Goal: Information Seeking & Learning: Check status

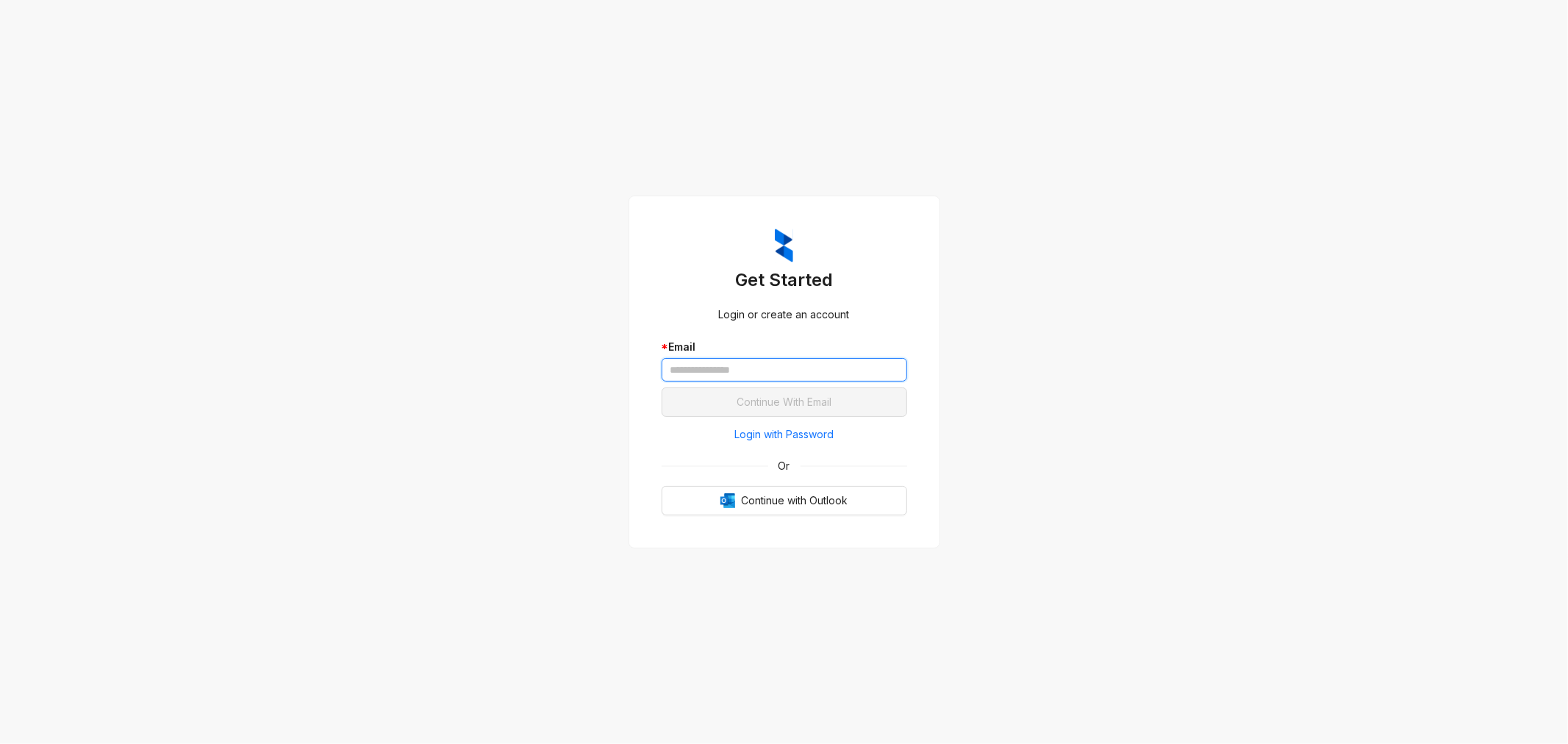
click at [722, 362] on input "text" at bounding box center [784, 369] width 245 height 23
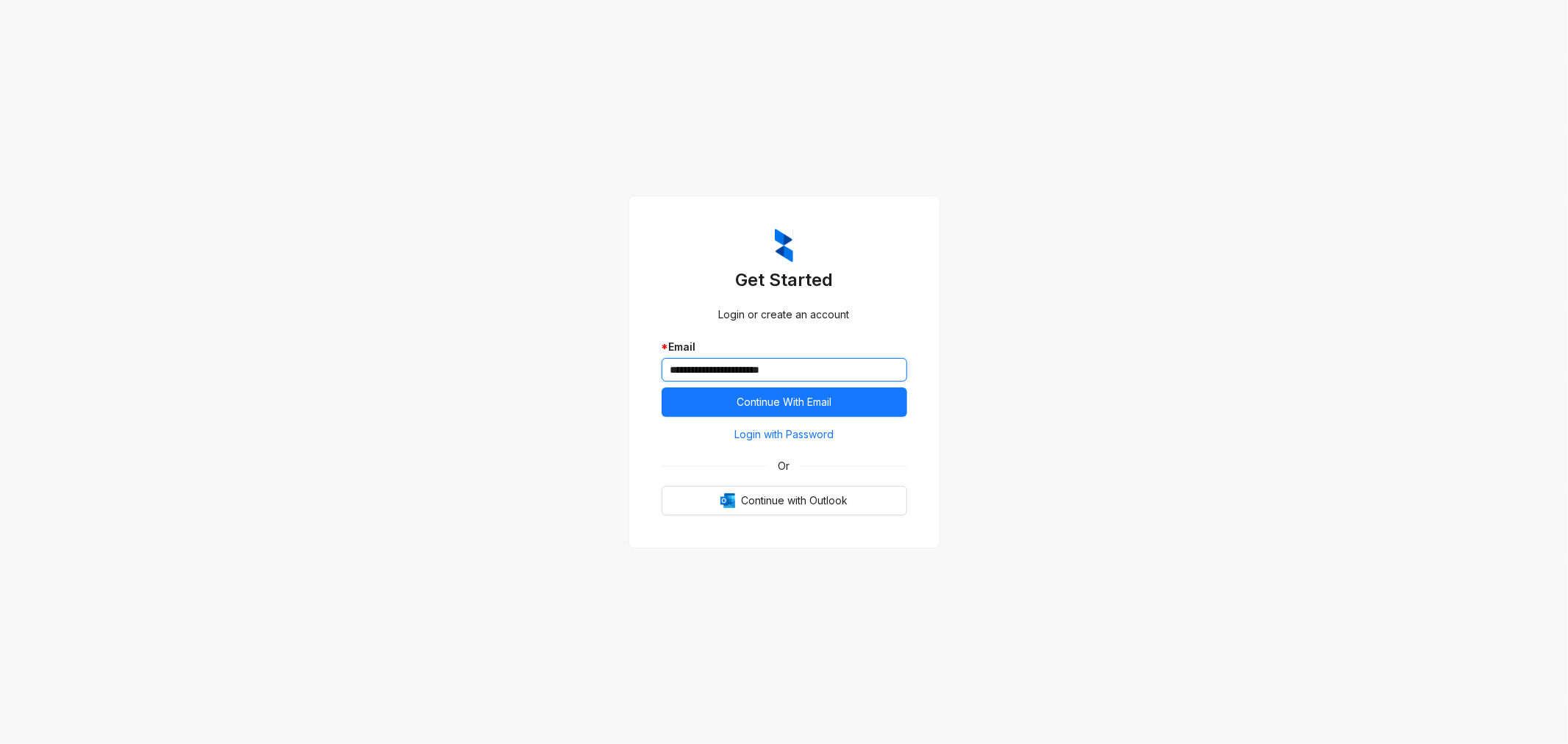
type input "**********"
click at [661, 387] on button "Continue With Email" at bounding box center [784, 402] width 245 height 30
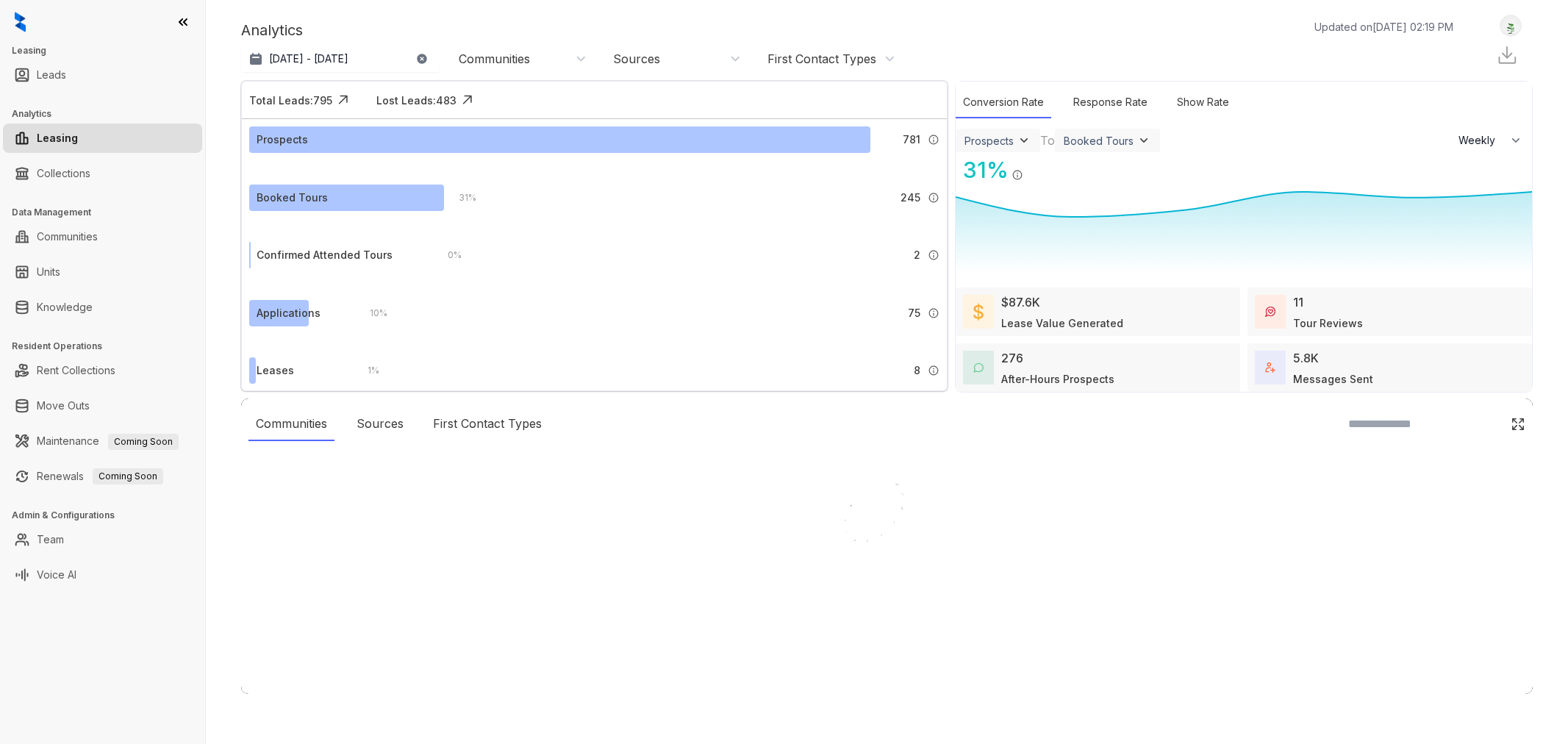
select select "******"
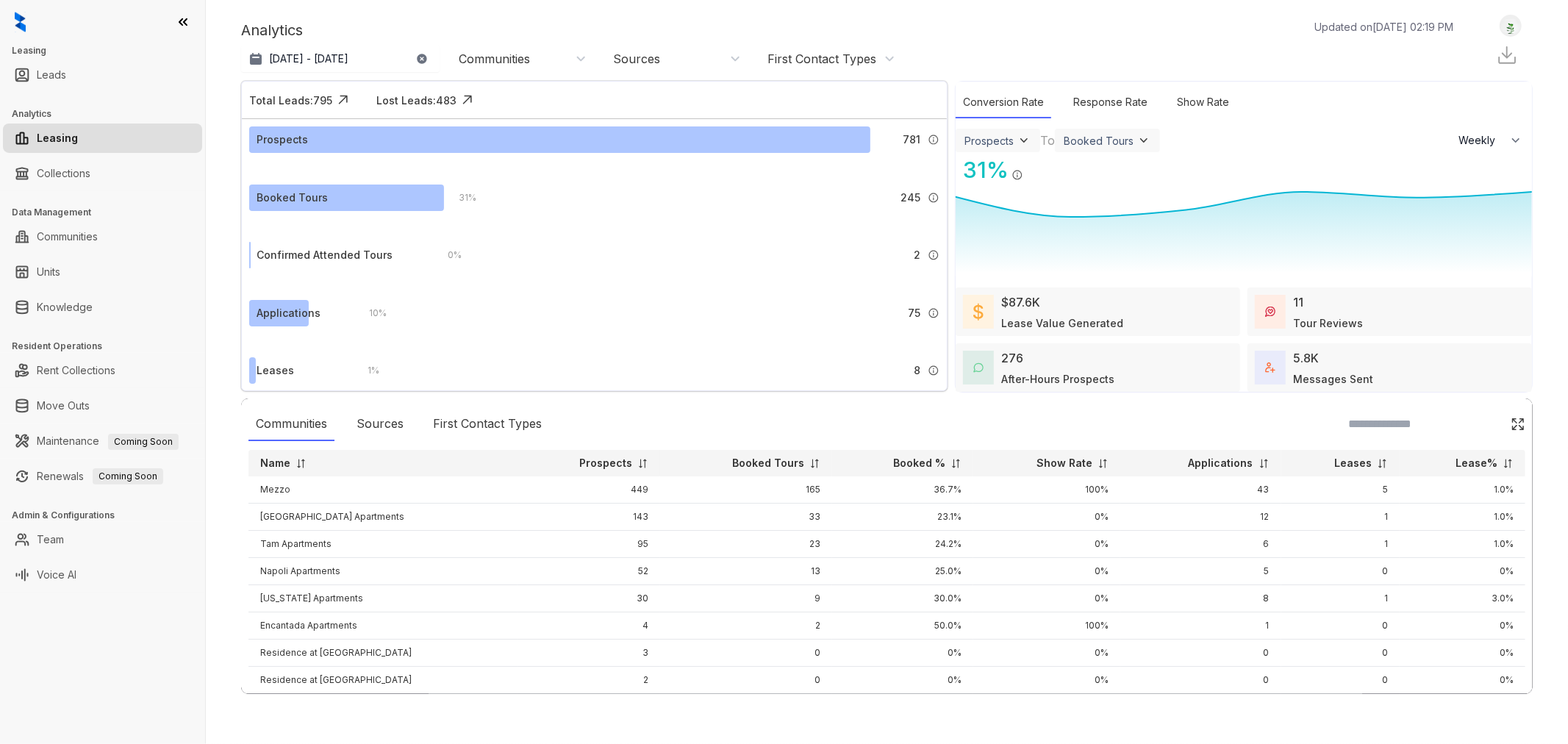
click at [408, 44] on div "[DATE] - [DATE] [DATE] Last 7 days Last 30 days Month to date Year to date Comm…" at bounding box center [571, 58] width 661 height 30
click at [424, 63] on icon "button" at bounding box center [421, 58] width 12 height 12
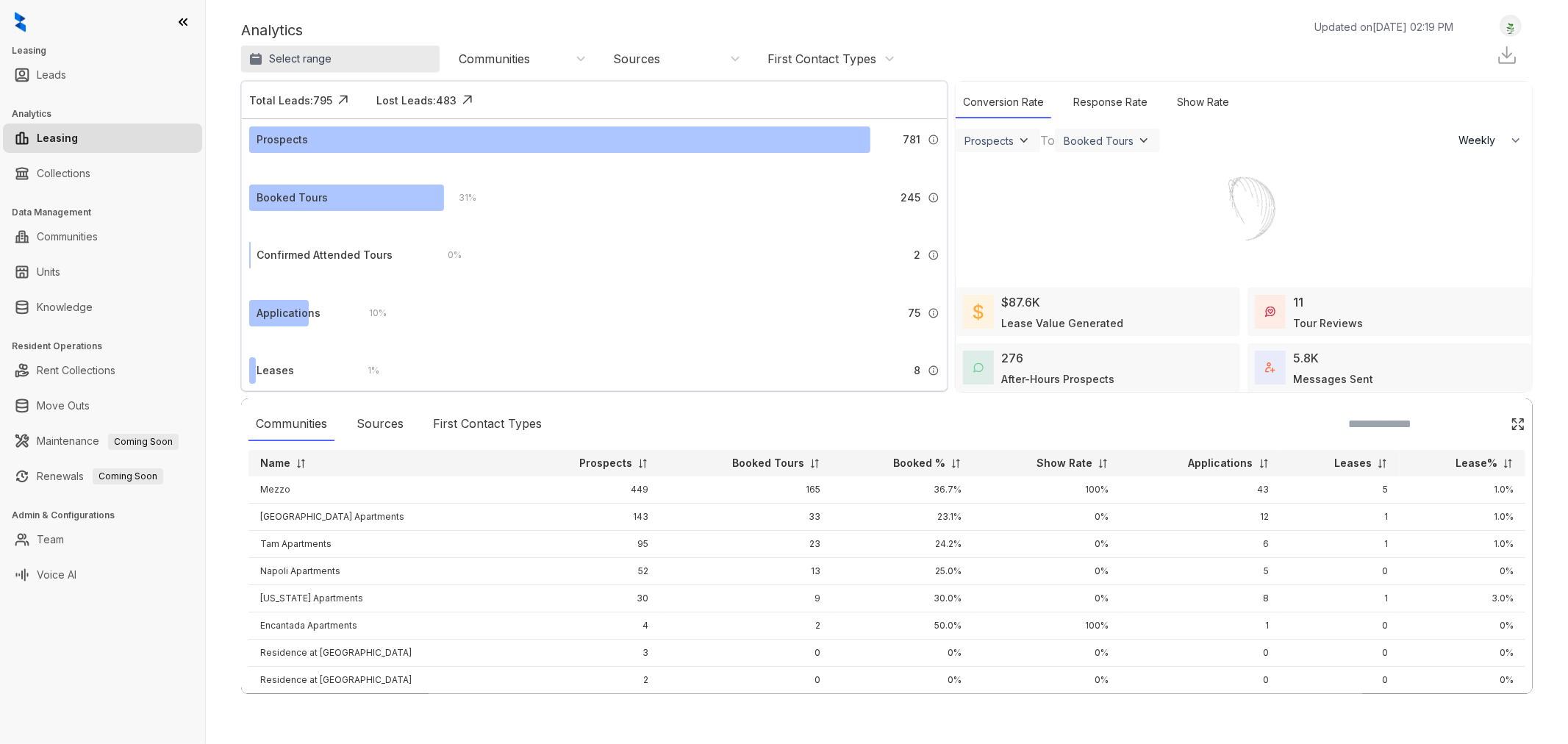
click at [386, 60] on button "Select range" at bounding box center [340, 58] width 199 height 26
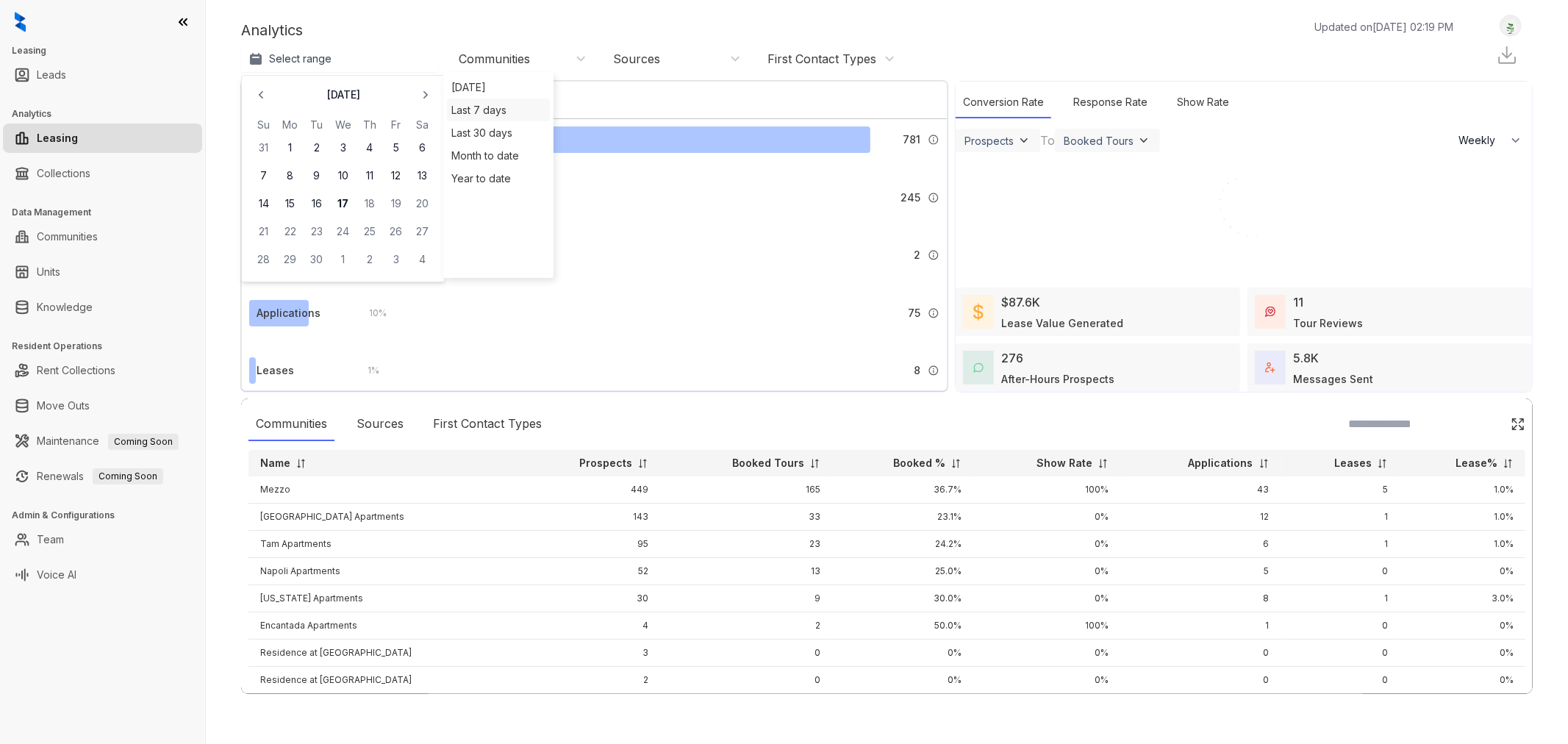
click at [472, 105] on div "Last 7 days" at bounding box center [498, 110] width 103 height 22
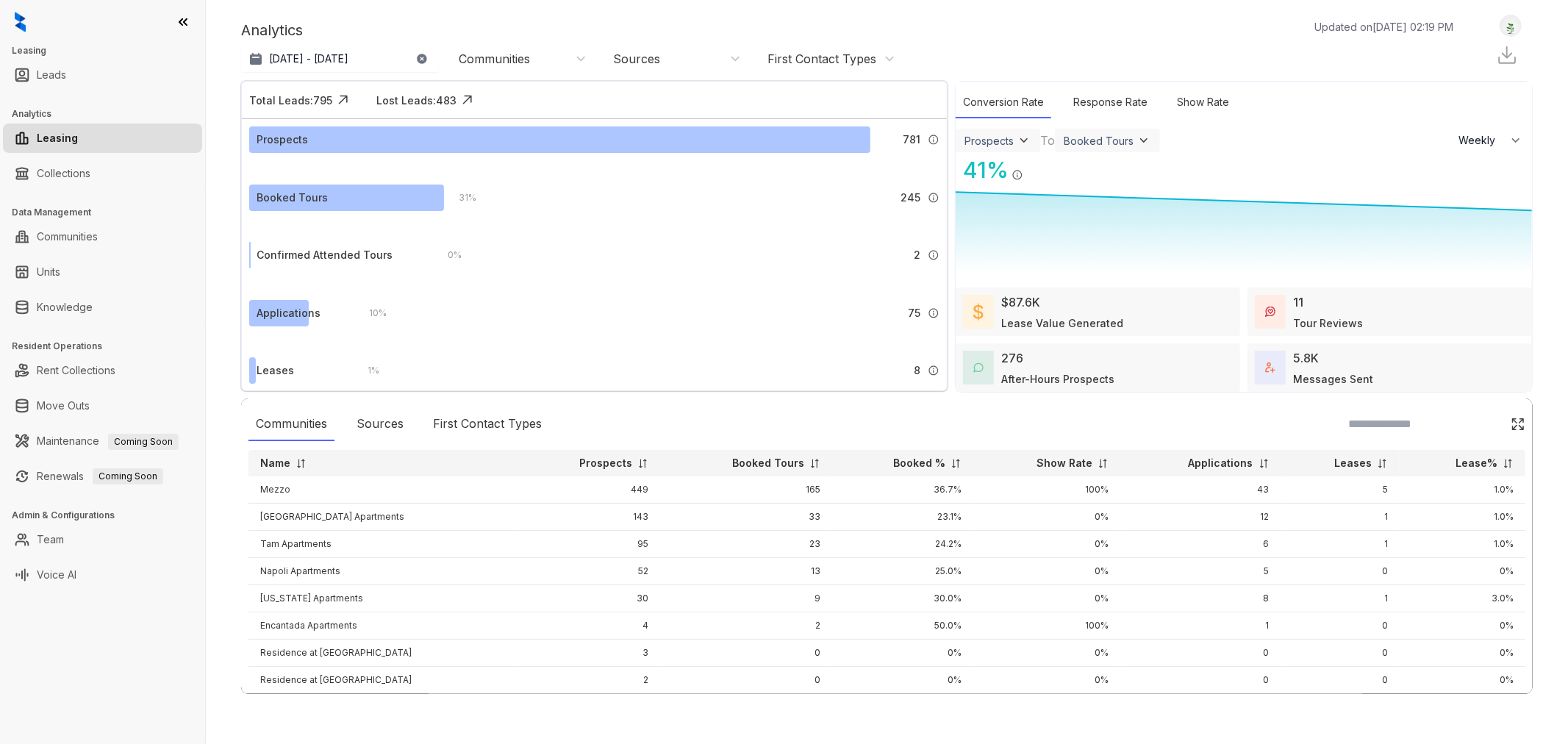
click at [563, 55] on div "Communities" at bounding box center [523, 58] width 128 height 16
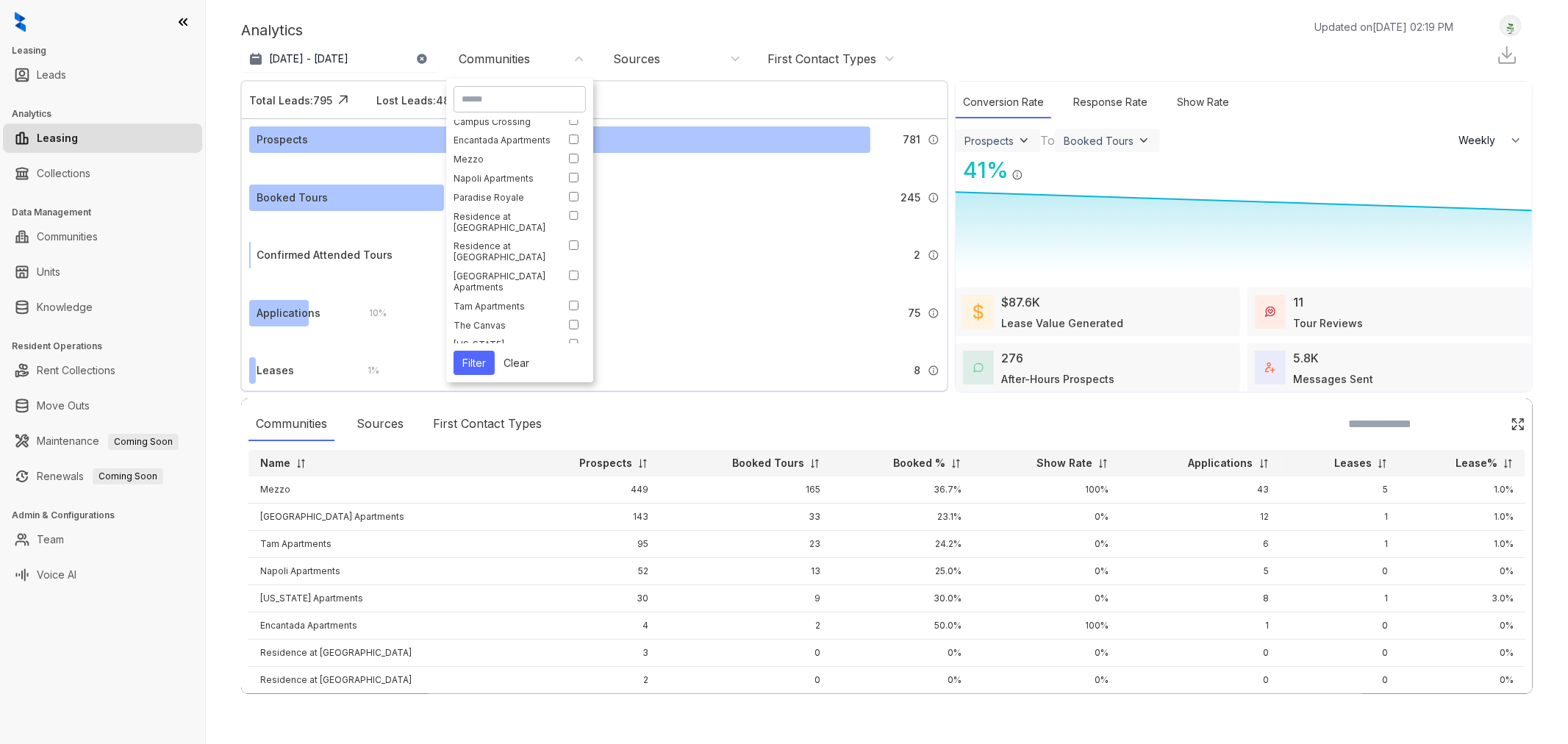
scroll to position [63, 0]
click at [465, 360] on button "Filter" at bounding box center [474, 362] width 41 height 24
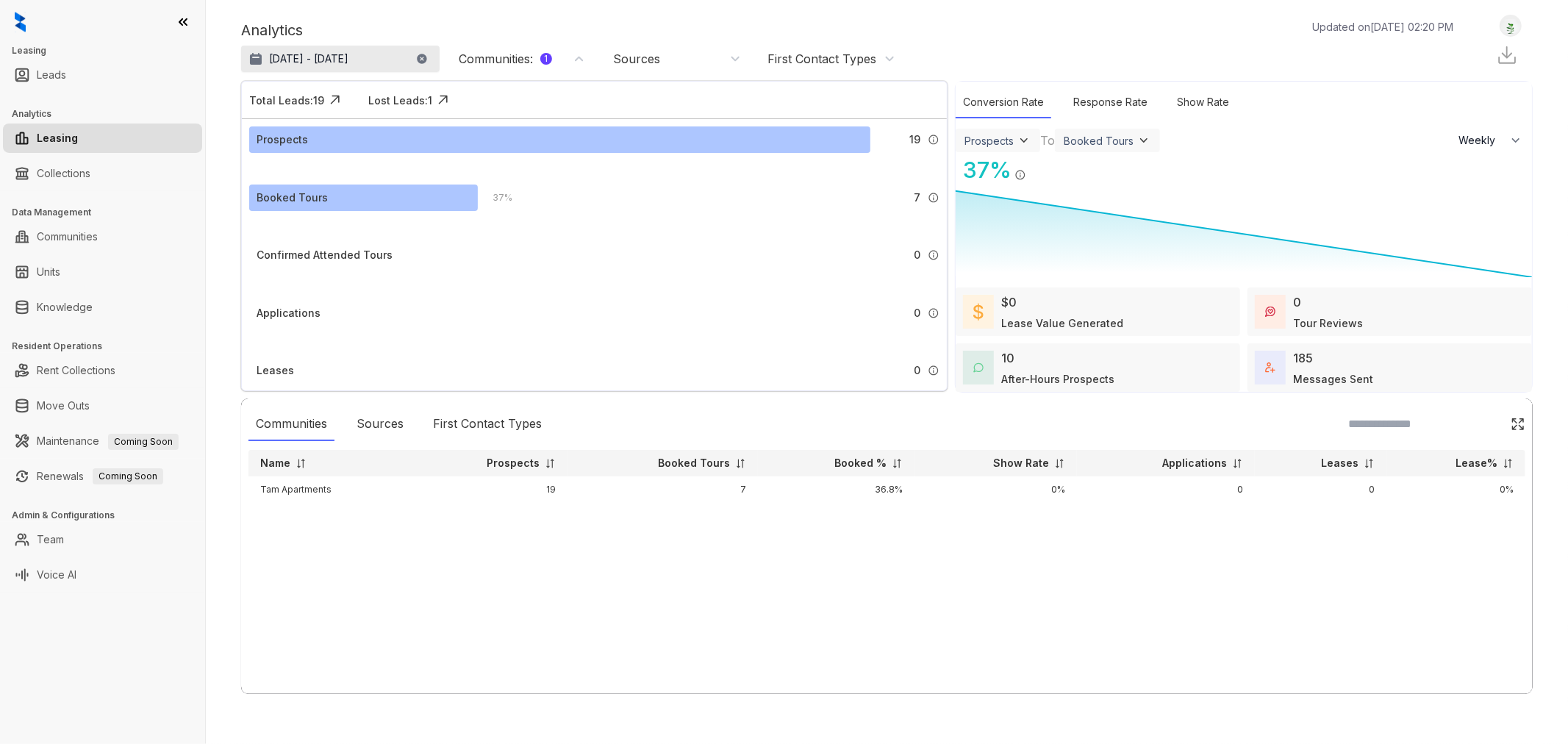
click at [375, 52] on button "[DATE] - [DATE]" at bounding box center [340, 58] width 199 height 26
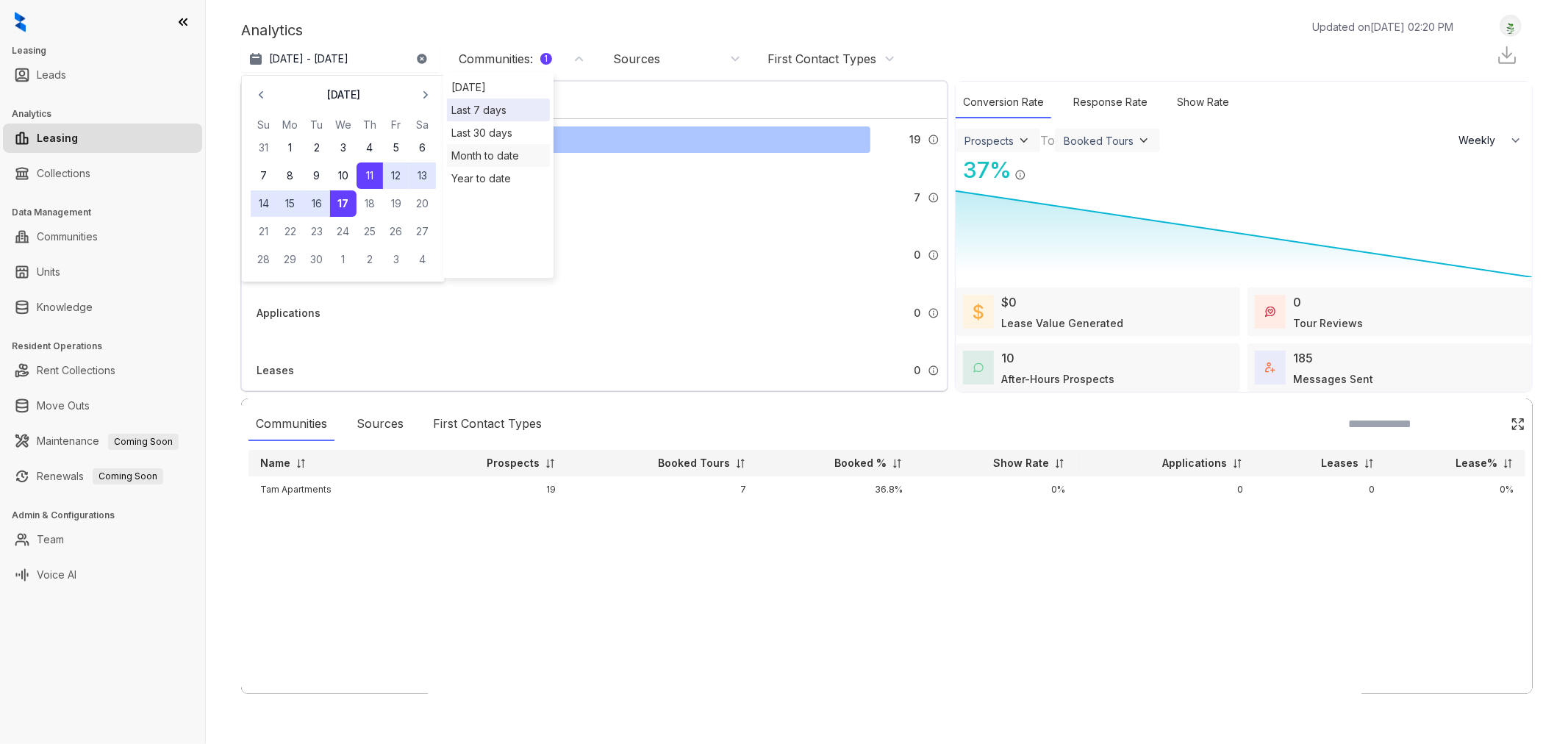
click at [483, 155] on div "Month to date" at bounding box center [498, 155] width 103 height 22
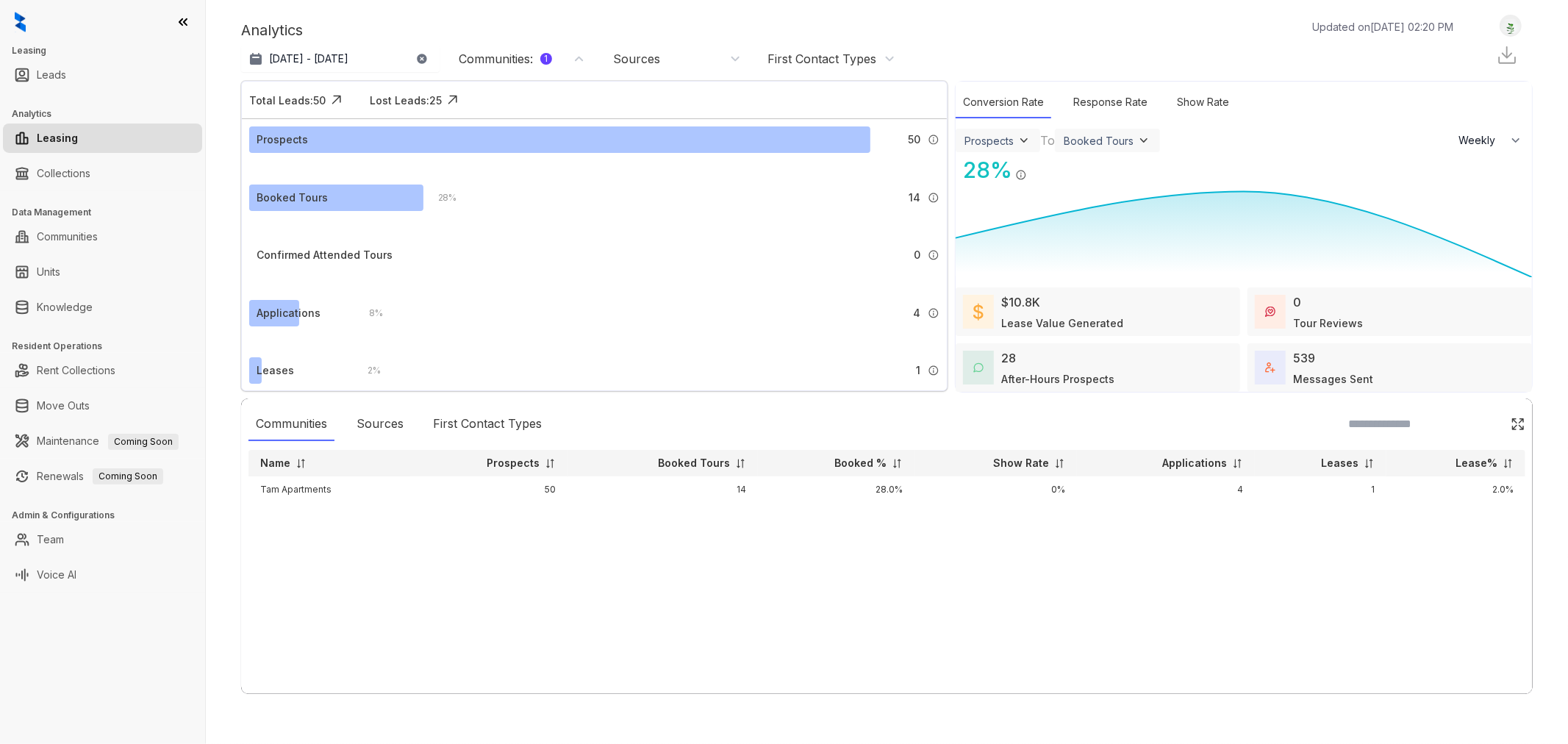
click at [928, 495] on td "0%" at bounding box center [996, 489] width 163 height 26
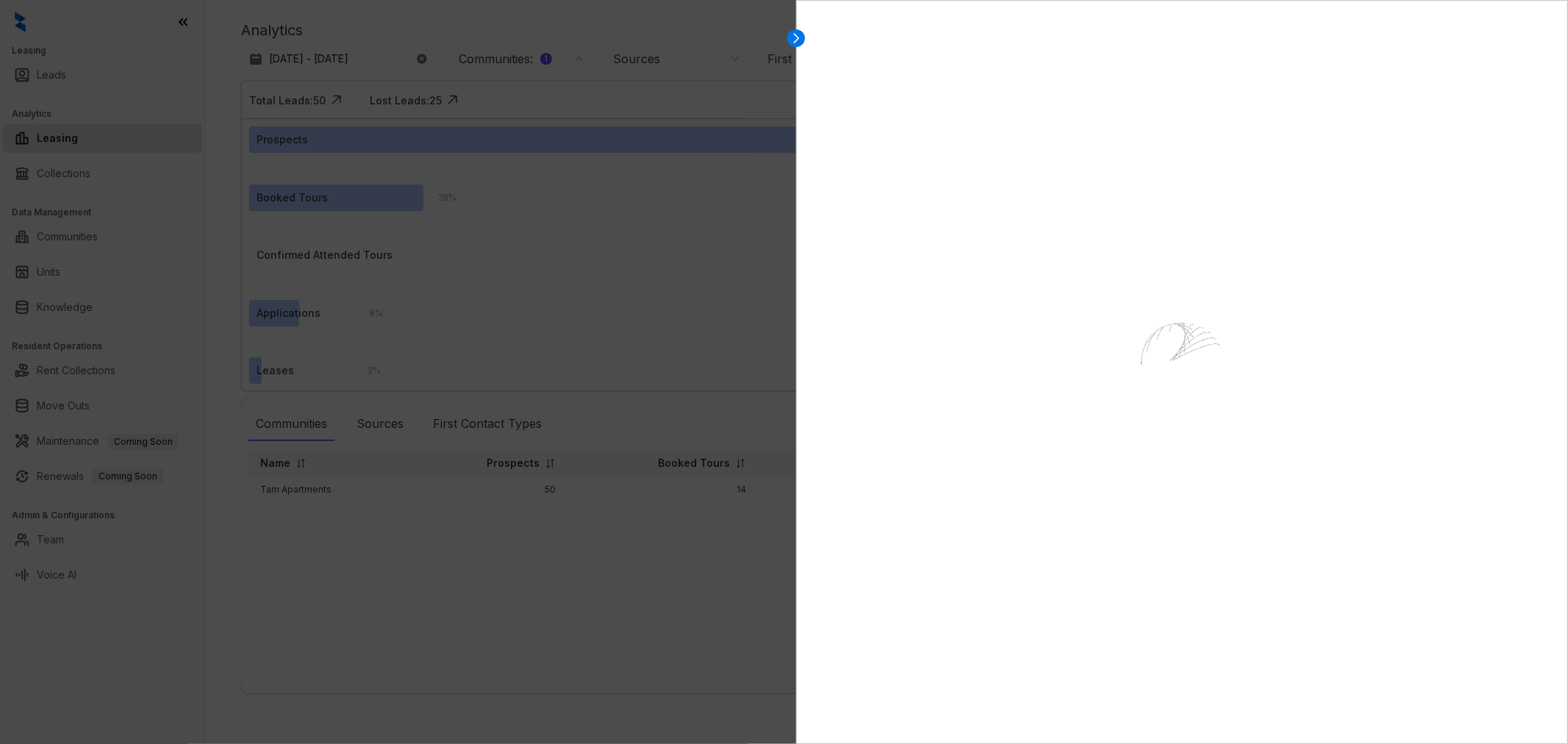
select select "******"
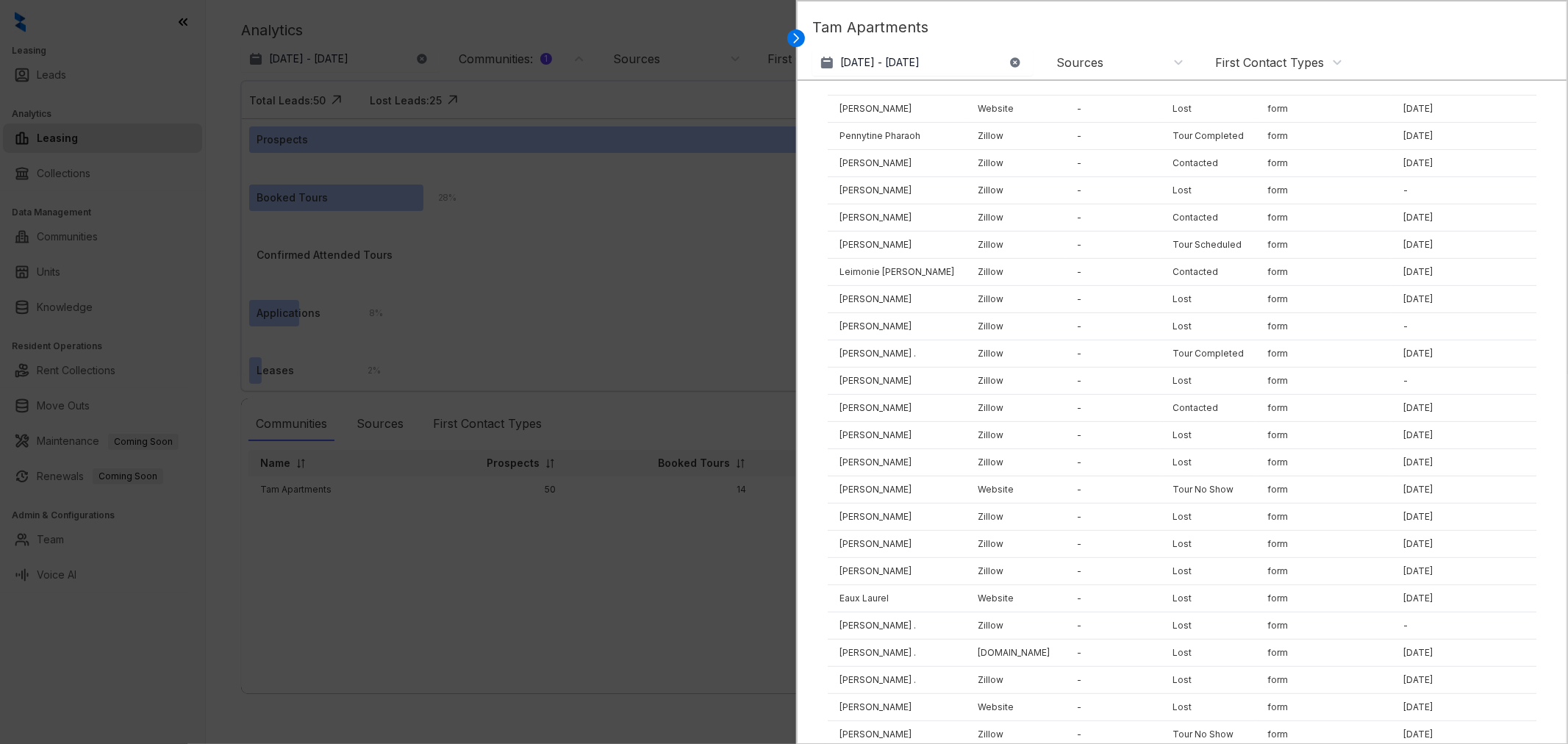
scroll to position [1022, 0]
